Goal: Transaction & Acquisition: Subscribe to service/newsletter

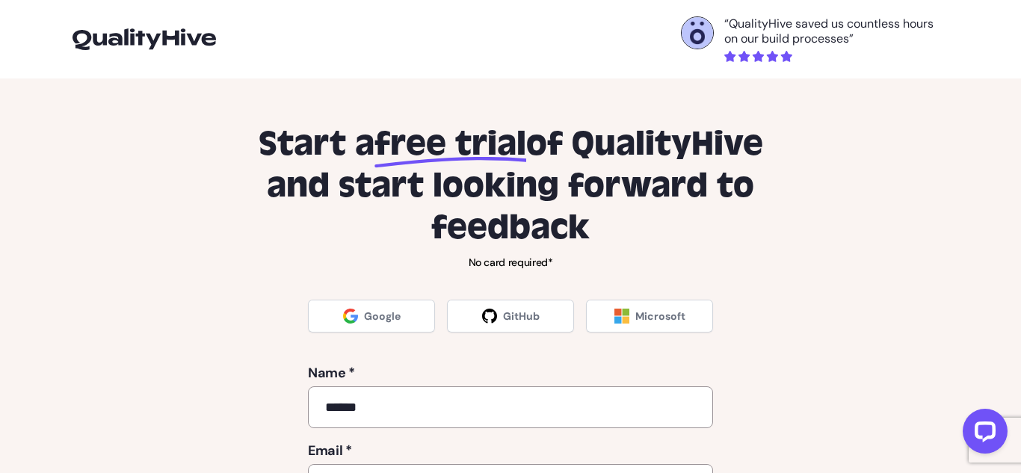
type input "******"
click at [540, 373] on label "Name *" at bounding box center [510, 373] width 405 height 21
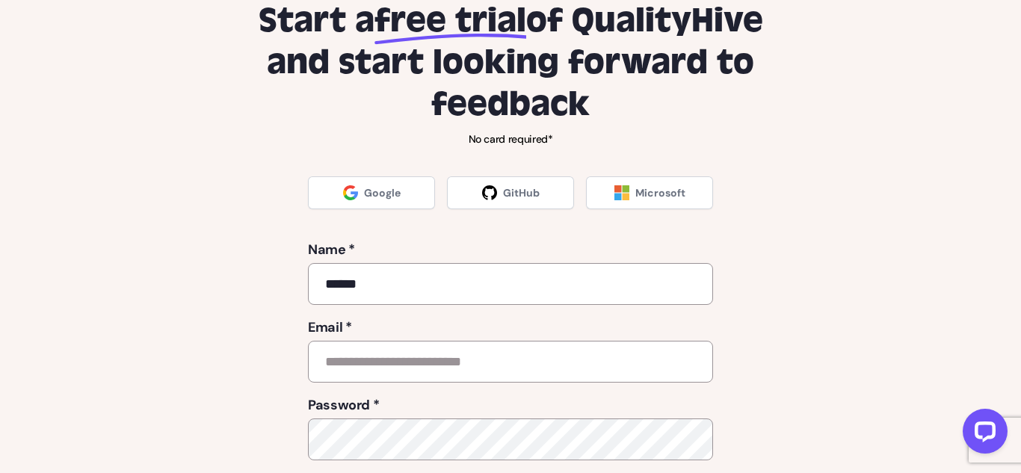
scroll to position [150, 0]
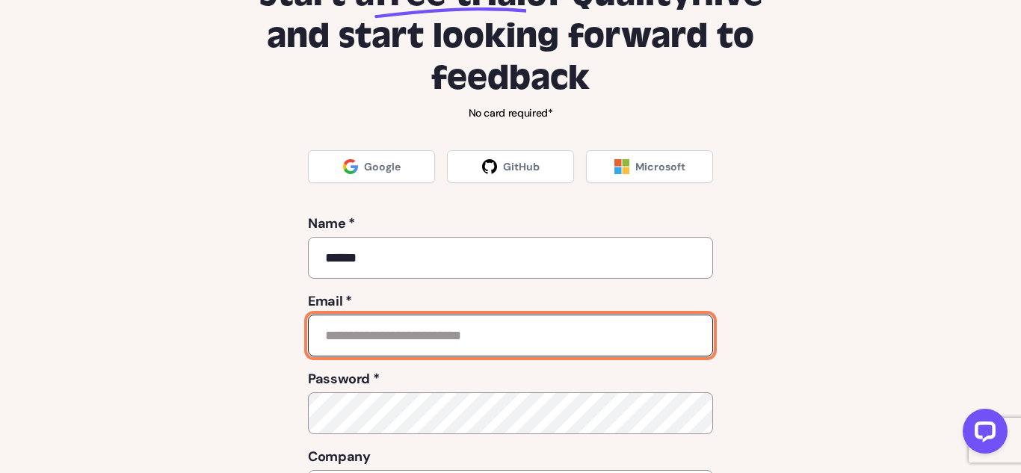
click at [473, 340] on input "email" at bounding box center [510, 336] width 405 height 42
type input "*******"
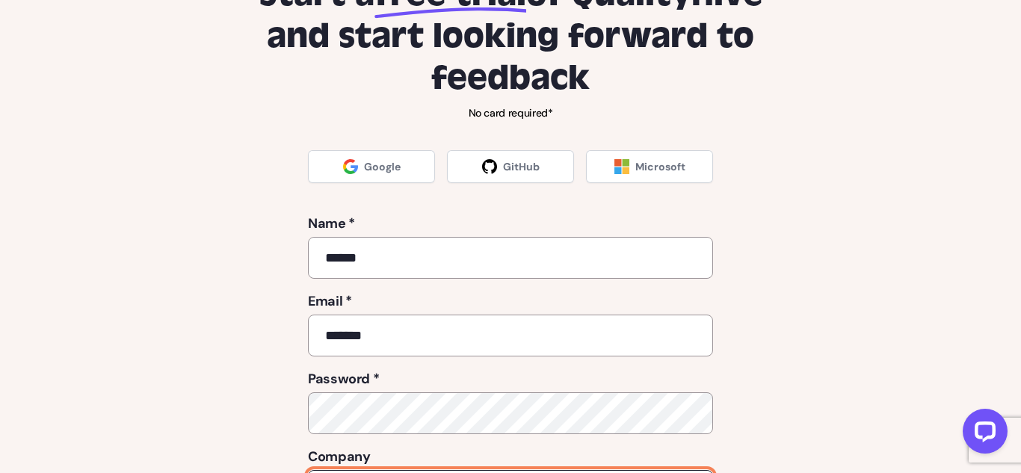
scroll to position [188, 0]
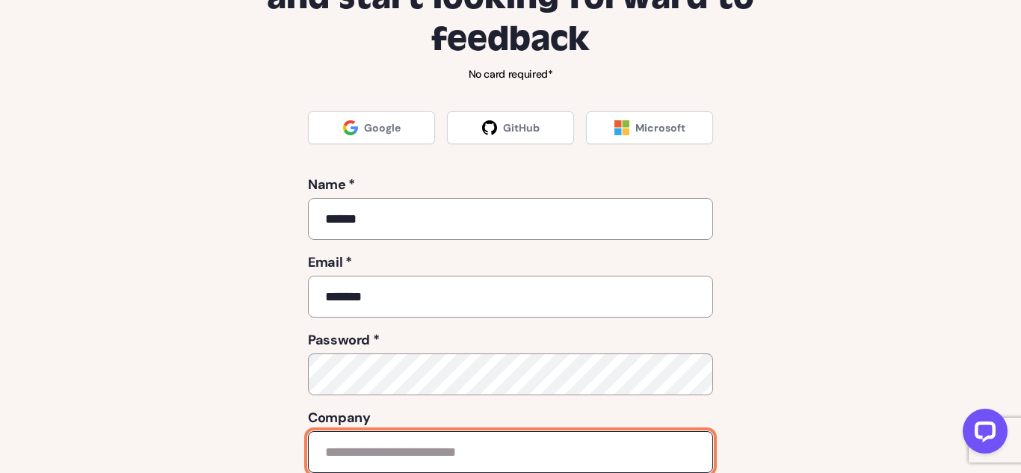
click at [553, 452] on input "text" at bounding box center [510, 452] width 405 height 42
click at [552, 454] on input "text" at bounding box center [510, 452] width 405 height 42
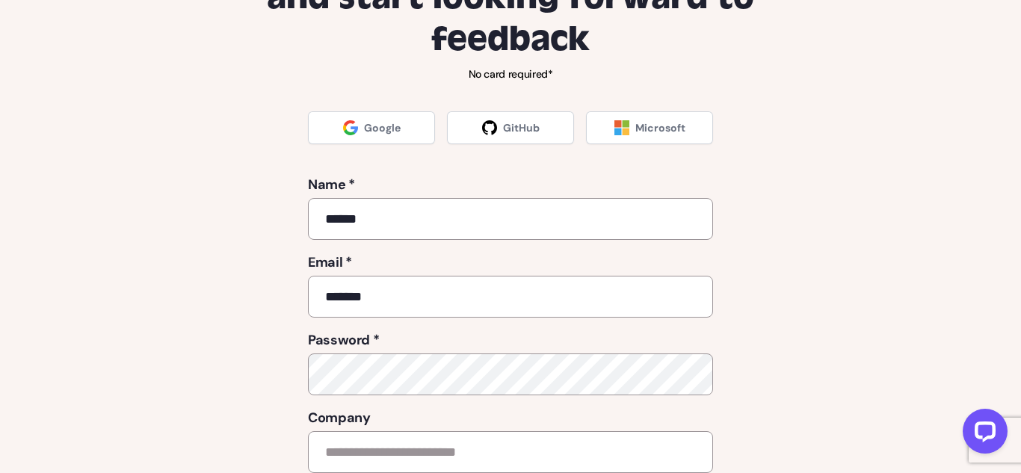
click at [736, 394] on div "Start a free trial of QualityHive and start looking forward to feedback No card…" at bounding box center [511, 291] width 900 height 712
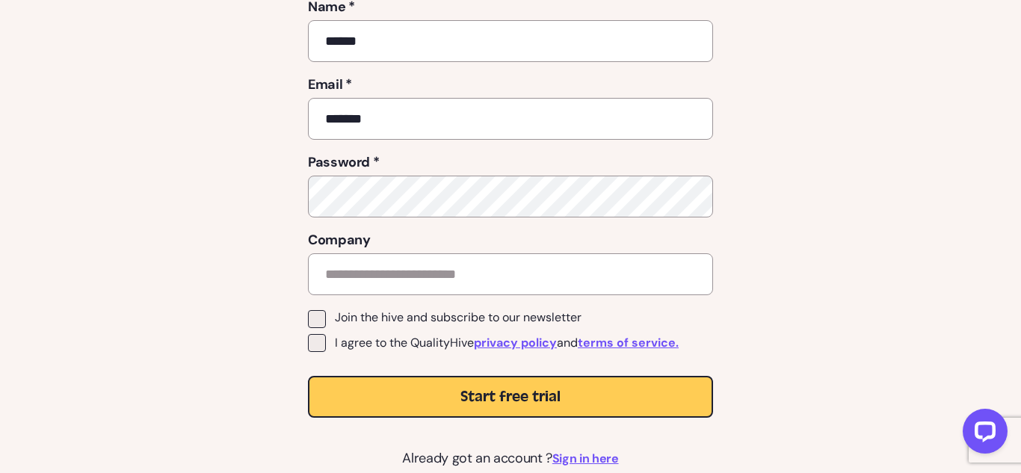
scroll to position [368, 0]
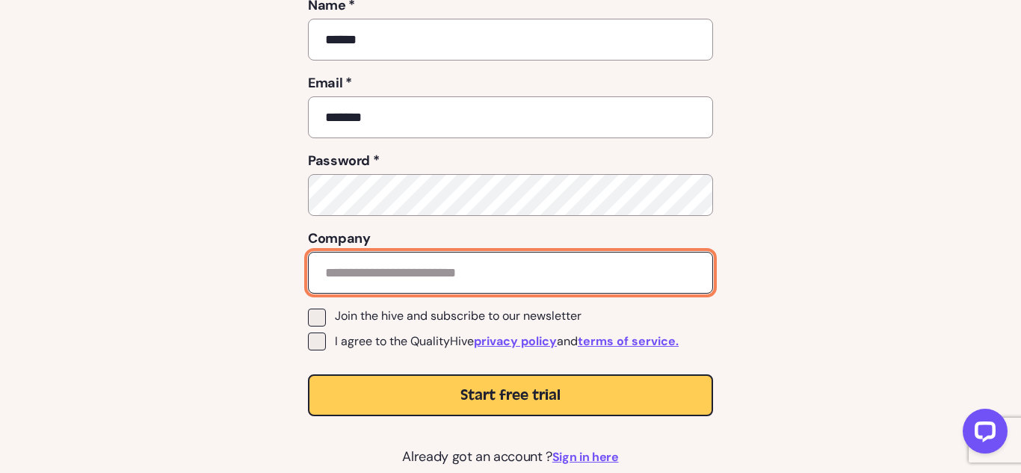
click at [539, 279] on input "text" at bounding box center [510, 273] width 405 height 42
type input "******"
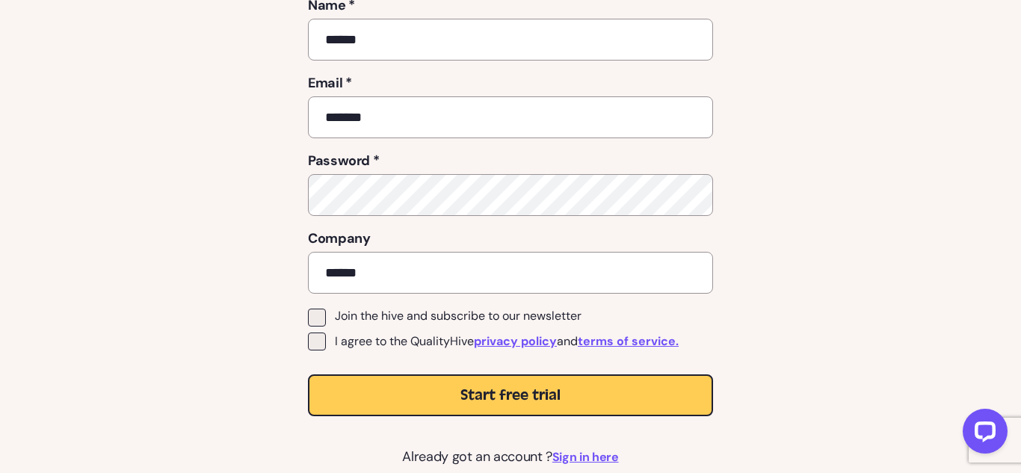
click at [328, 312] on label "Join the hive and subscribe to our newsletter" at bounding box center [510, 318] width 405 height 18
click at [318, 331] on div "Join the hive and subscribe to our newsletter I agree to the QualityHive privac…" at bounding box center [510, 333] width 405 height 48
click at [320, 339] on span at bounding box center [317, 342] width 18 height 18
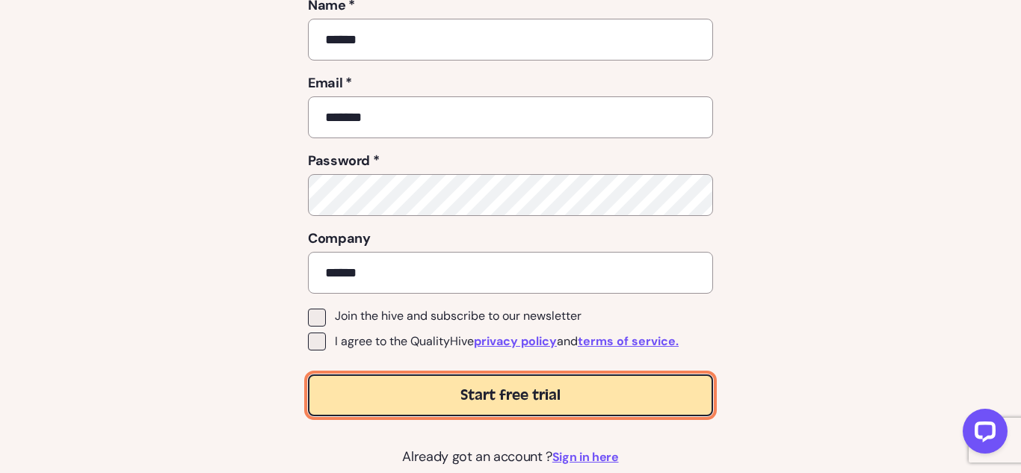
click at [375, 396] on button "Start free trial" at bounding box center [510, 396] width 405 height 42
click at [388, 407] on button "Start free trial" at bounding box center [510, 396] width 405 height 42
